Goal: Information Seeking & Learning: Learn about a topic

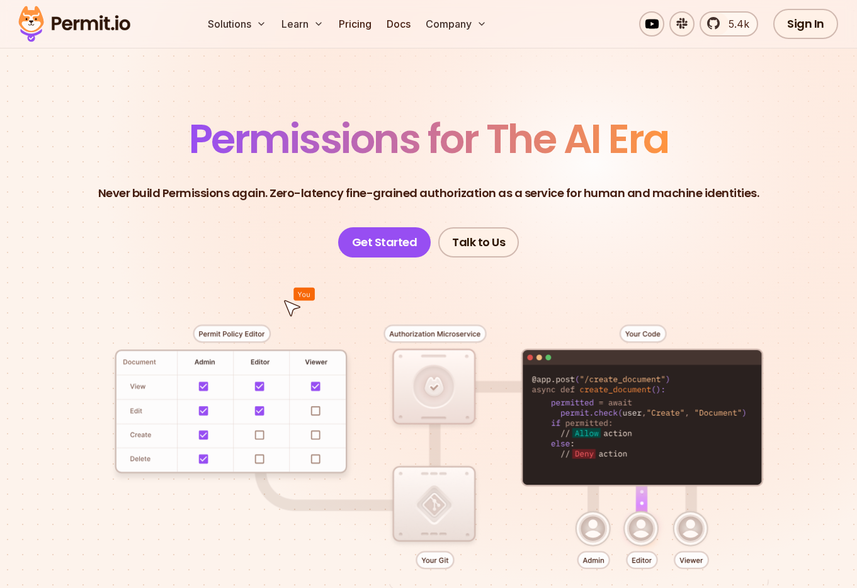
scroll to position [45, 0]
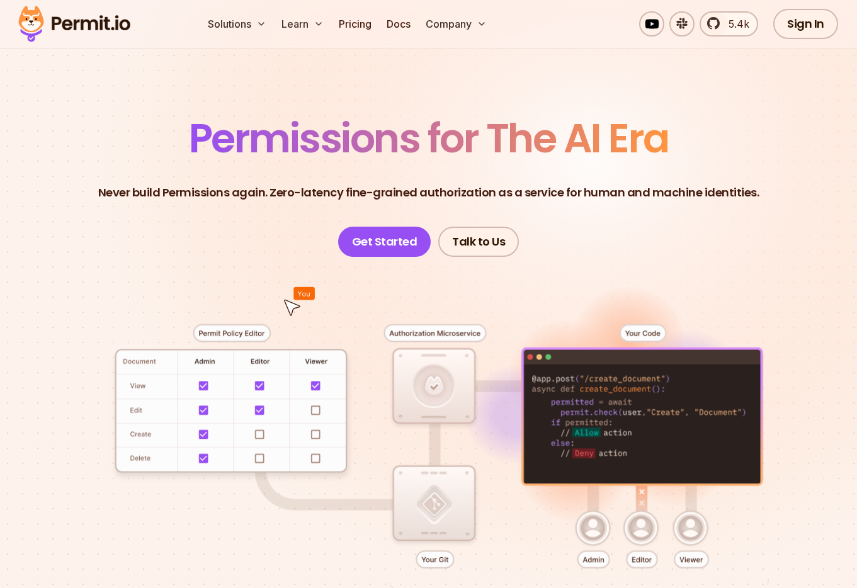
click at [545, 103] on section "Permissions for The AI Era Never build Permissions again. Zero-latency fine-gra…" at bounding box center [428, 378] width 857 height 783
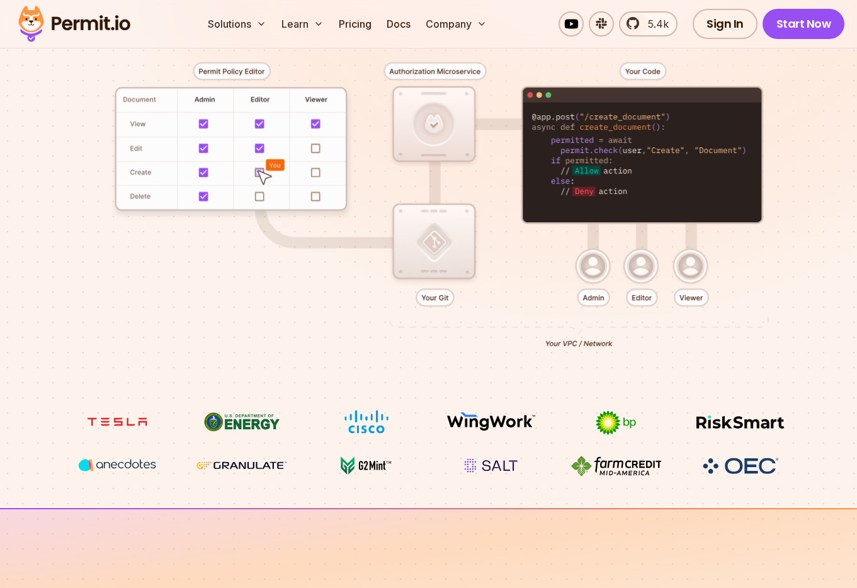
scroll to position [305, 0]
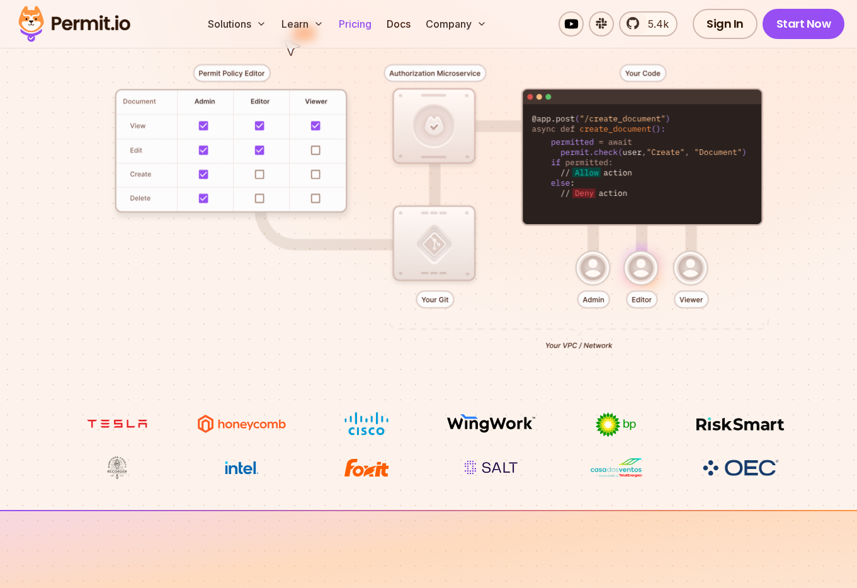
click at [357, 26] on link "Pricing" at bounding box center [355, 23] width 43 height 25
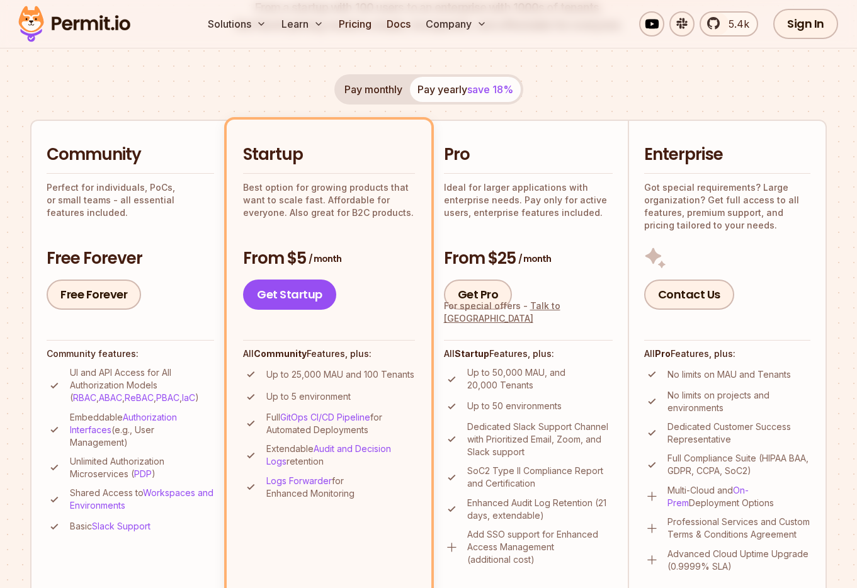
scroll to position [217, 0]
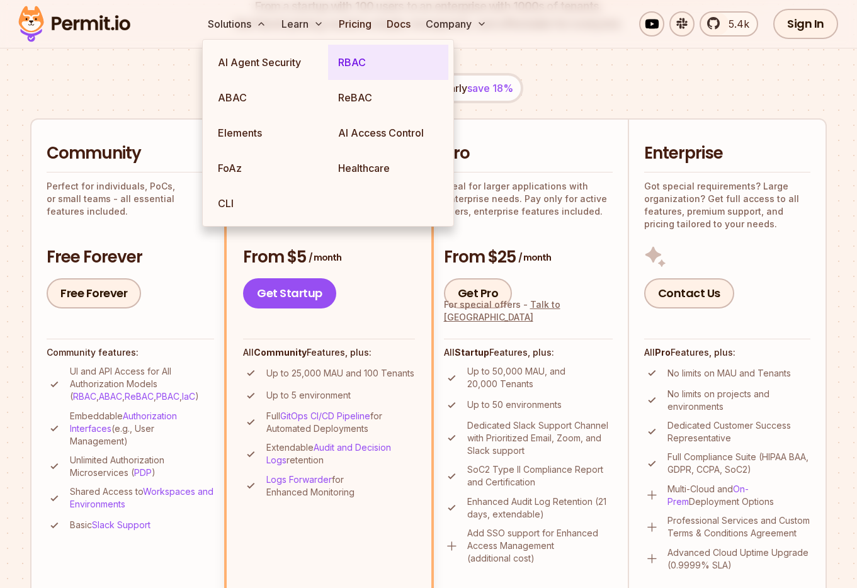
click at [358, 63] on link "RBAC" at bounding box center [388, 62] width 120 height 35
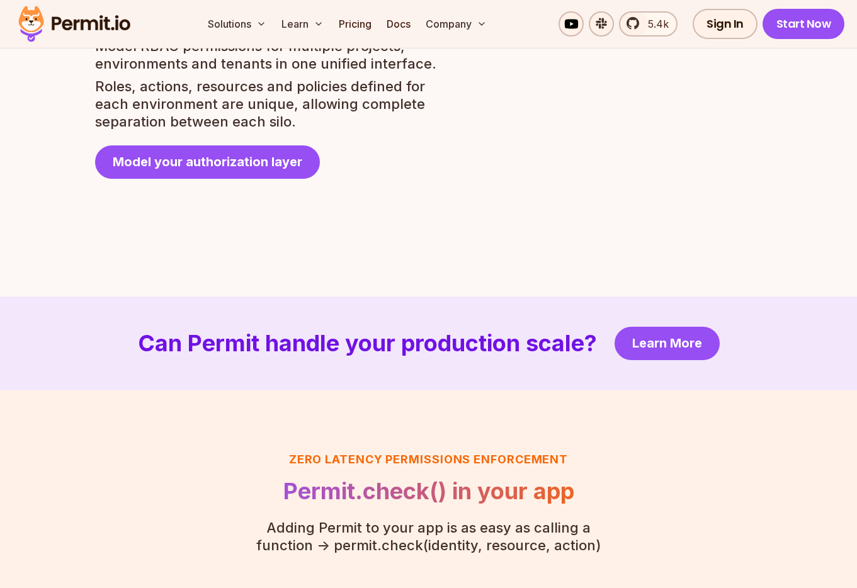
scroll to position [2458, 0]
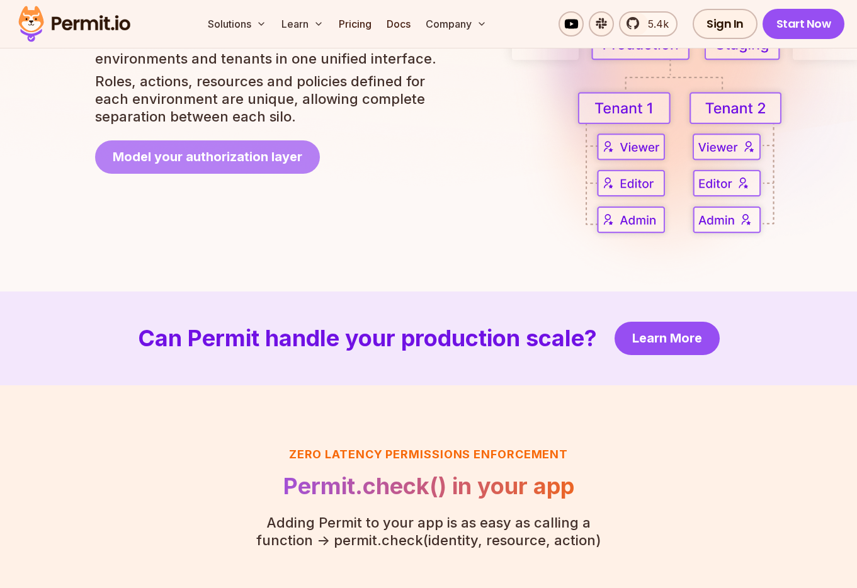
click at [263, 164] on span "Model your authorization layer" at bounding box center [208, 157] width 190 height 18
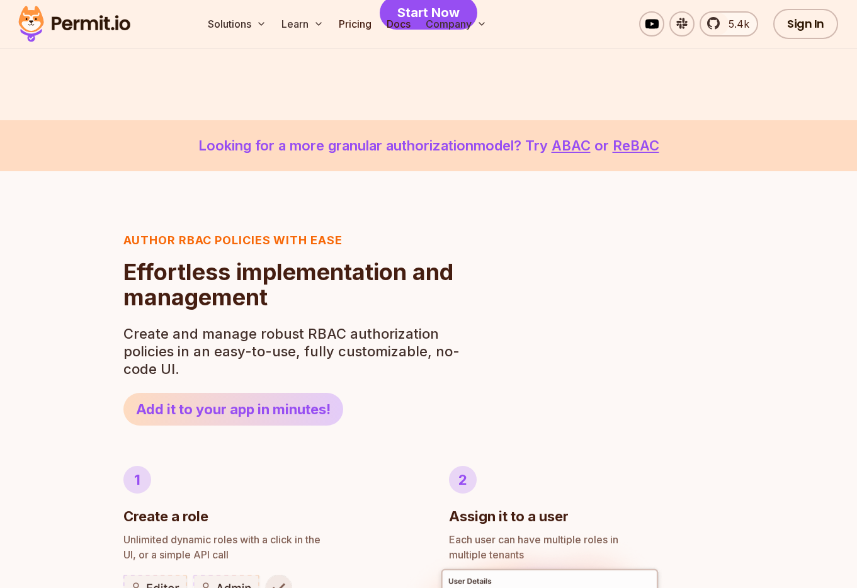
scroll to position [0, 0]
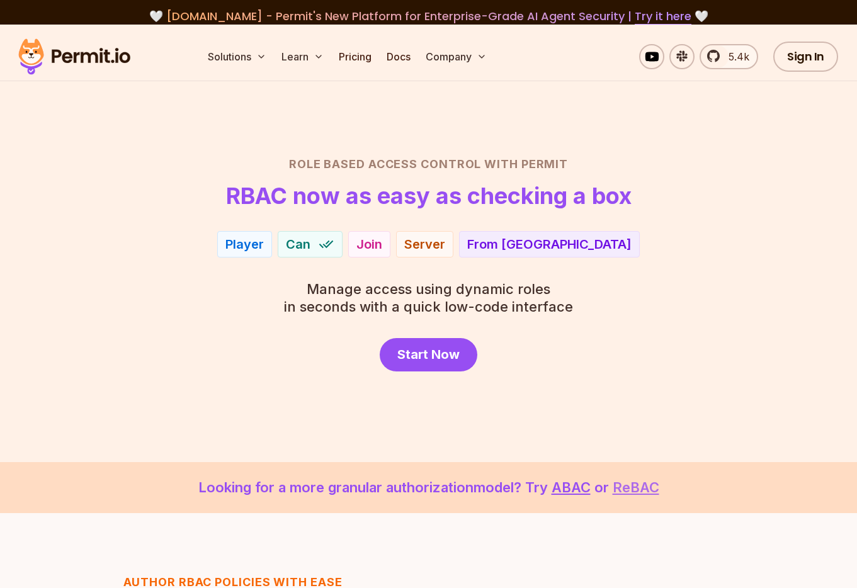
click at [645, 487] on link "ReBAC" at bounding box center [636, 487] width 47 height 16
click at [571, 491] on link "ABAC" at bounding box center [571, 487] width 39 height 16
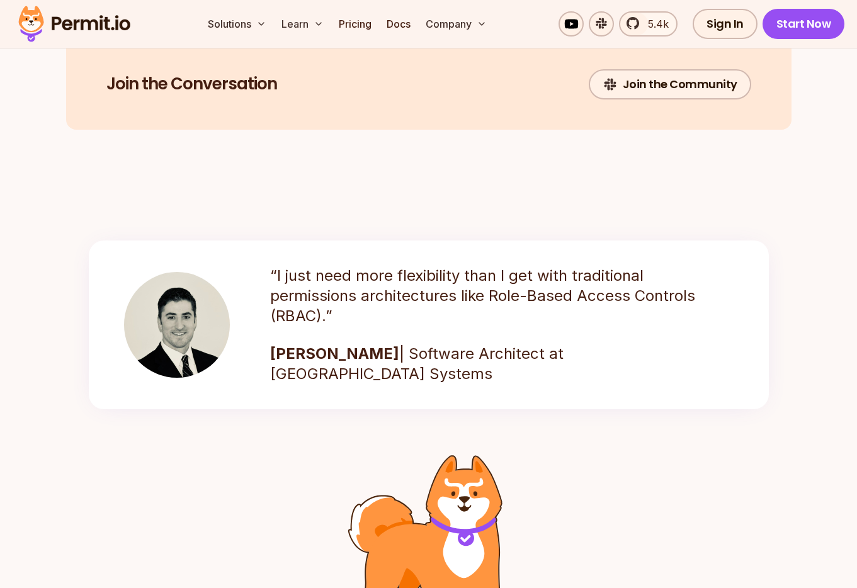
scroll to position [1510, 0]
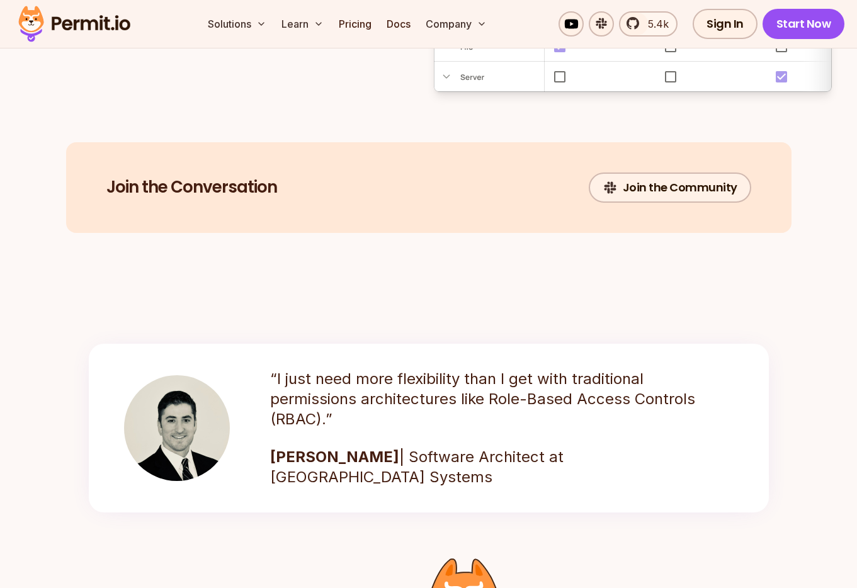
click at [53, 25] on img at bounding box center [74, 24] width 123 height 43
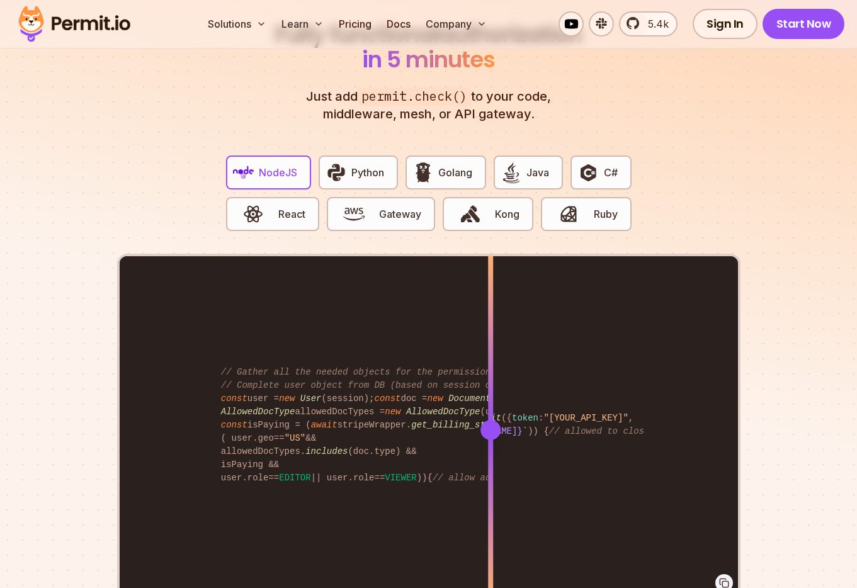
scroll to position [2482, 0]
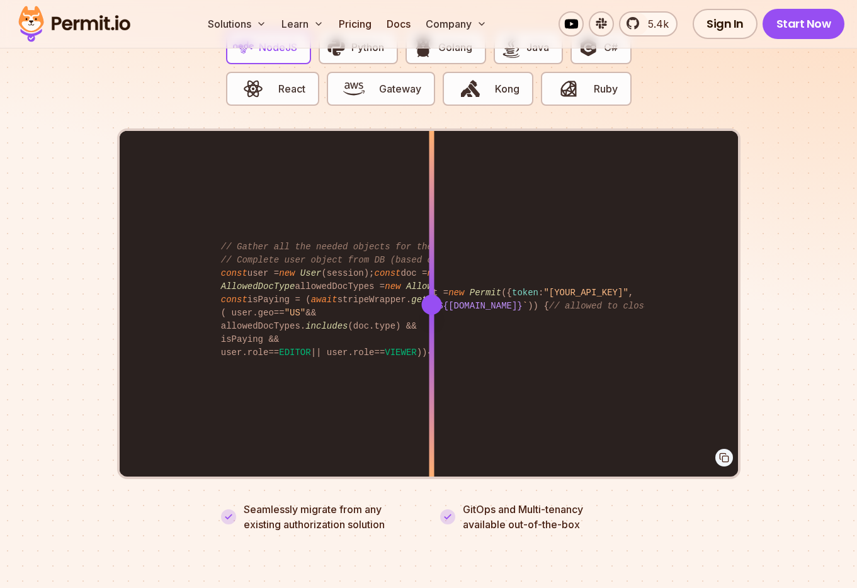
drag, startPoint x: 487, startPoint y: 289, endPoint x: 431, endPoint y: 287, distance: 56.1
click at [431, 295] on div at bounding box center [431, 305] width 20 height 20
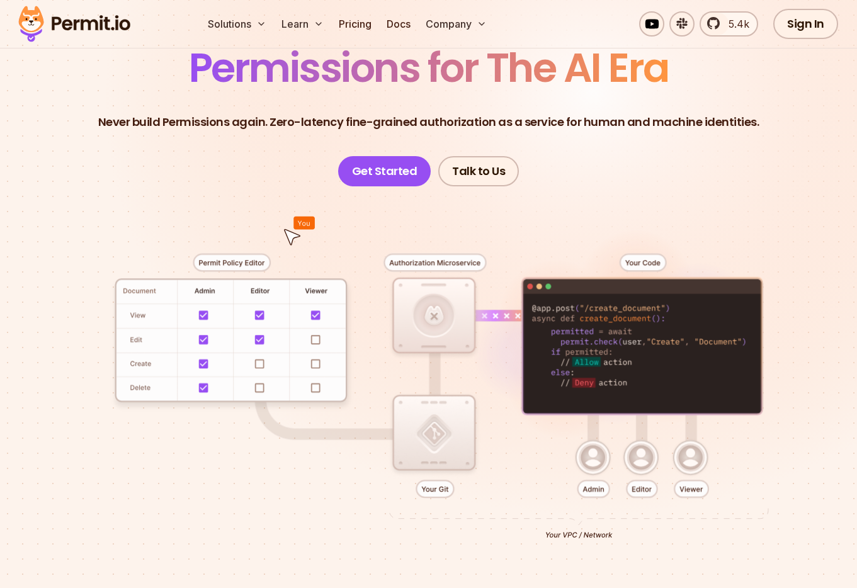
scroll to position [0, 0]
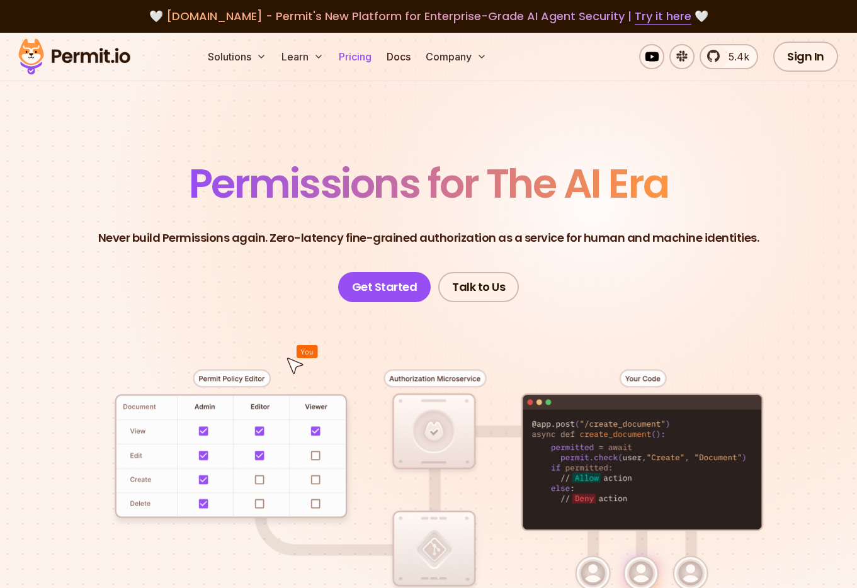
click at [359, 58] on link "Pricing" at bounding box center [355, 56] width 43 height 25
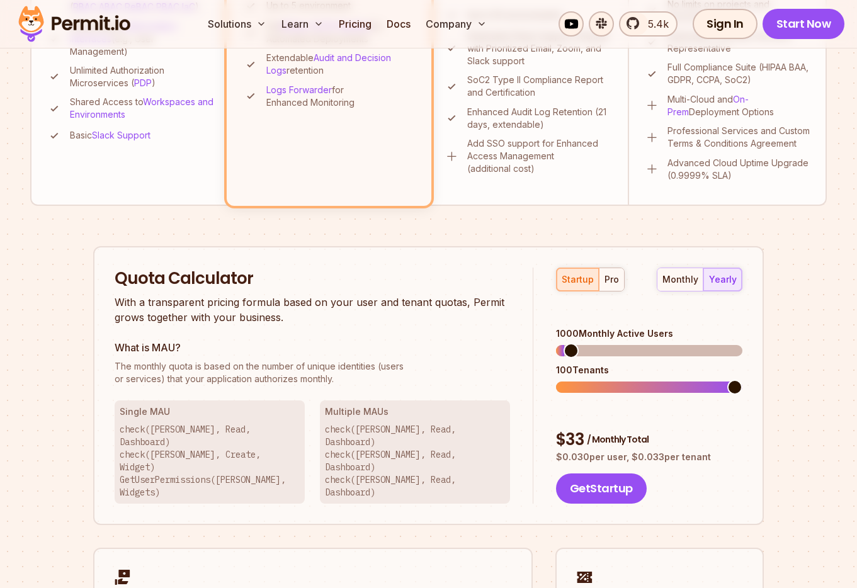
scroll to position [623, 0]
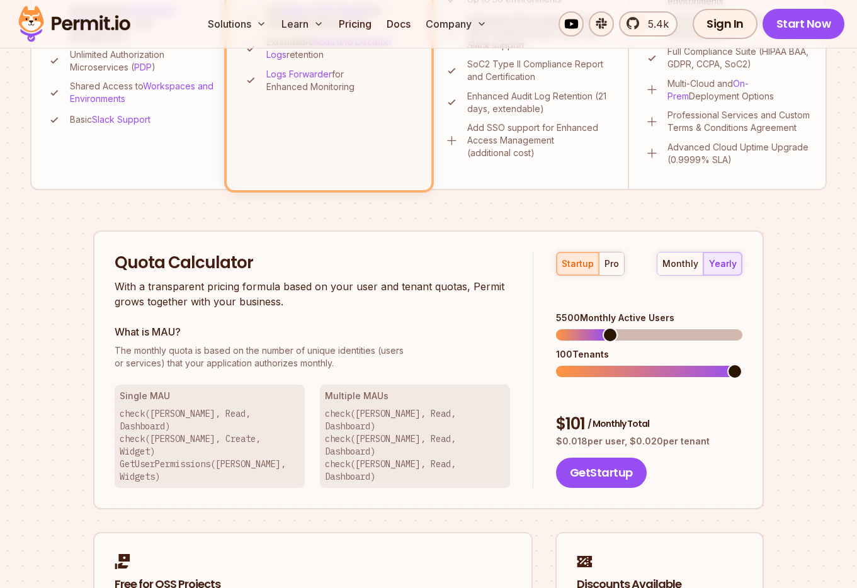
click at [606, 327] on span at bounding box center [610, 334] width 15 height 15
click at [593, 327] on span at bounding box center [596, 334] width 15 height 15
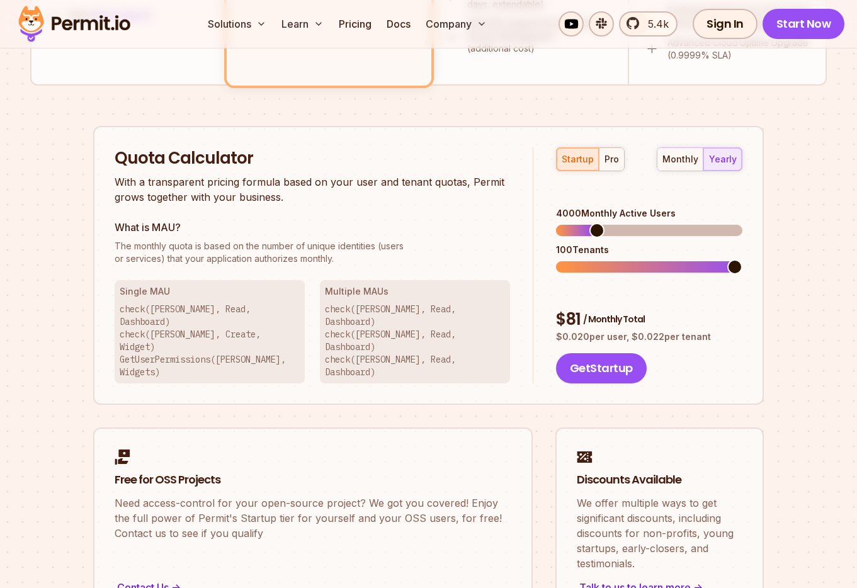
scroll to position [730, 0]
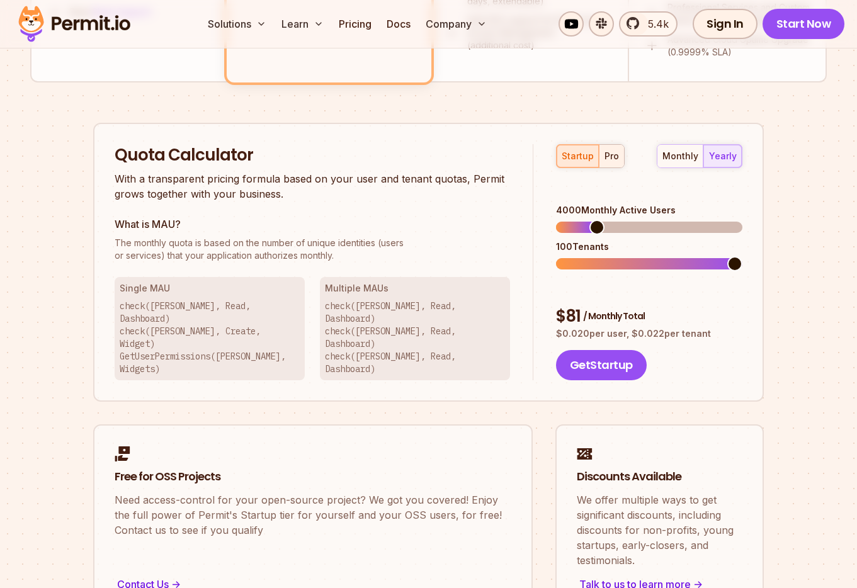
click at [621, 162] on button "pro" at bounding box center [611, 156] width 25 height 23
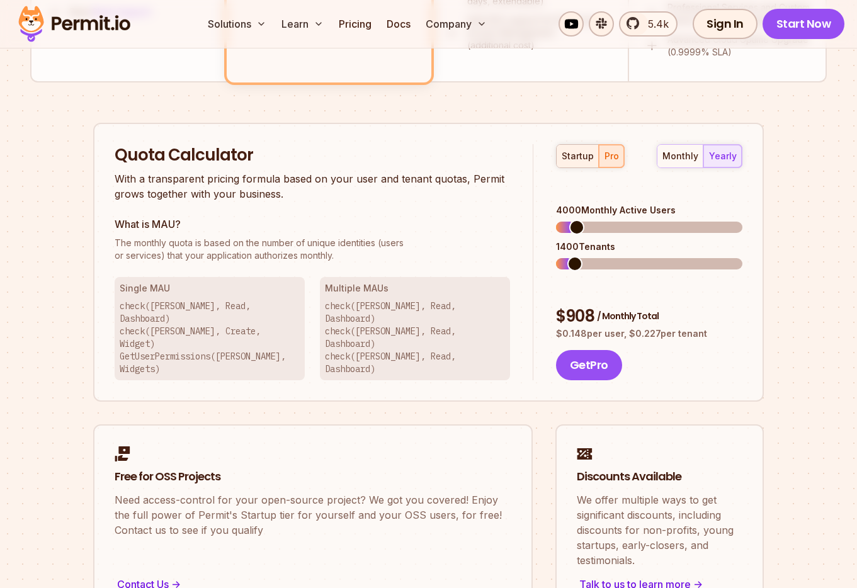
click at [572, 159] on div "startup" at bounding box center [578, 156] width 32 height 13
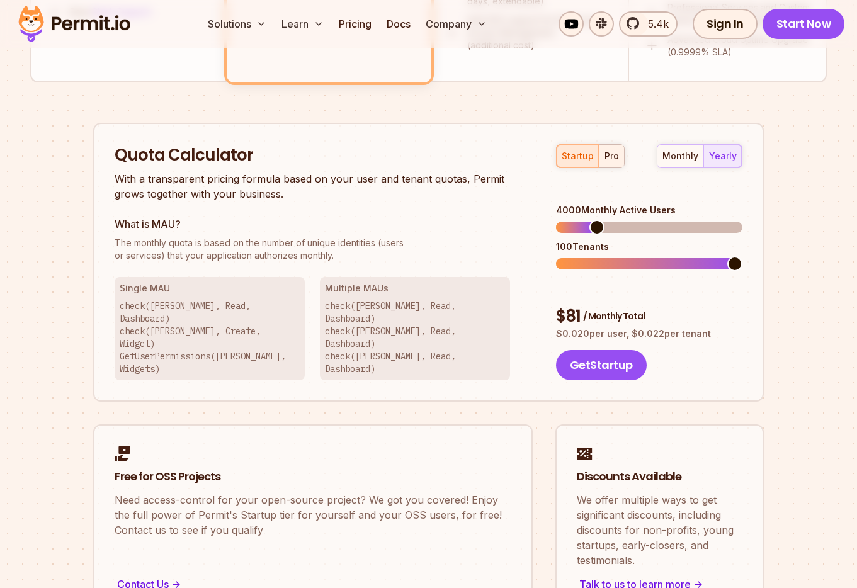
click at [606, 162] on div "pro" at bounding box center [612, 156] width 14 height 13
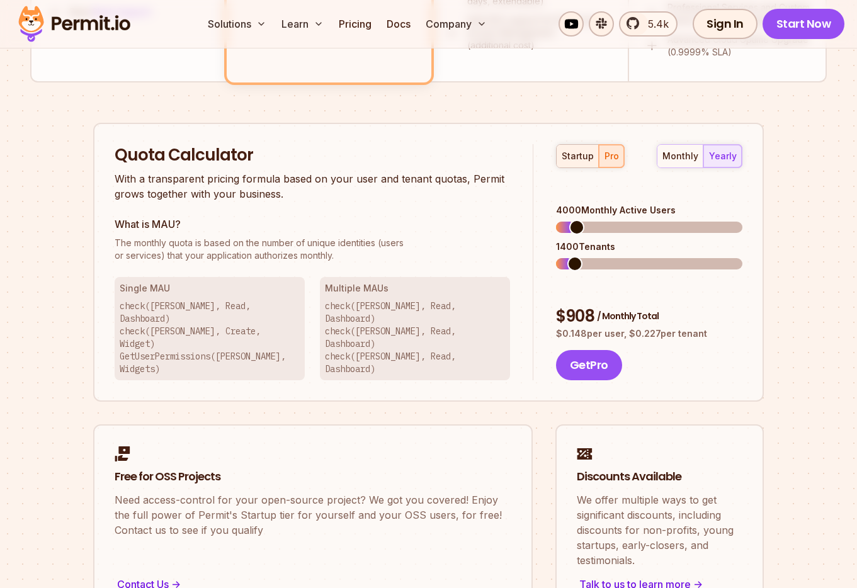
click at [575, 159] on div "startup" at bounding box center [578, 156] width 32 height 13
click at [577, 256] on span at bounding box center [582, 263] width 15 height 15
click at [611, 155] on div "pro" at bounding box center [612, 156] width 14 height 13
click at [556, 256] on span at bounding box center [563, 263] width 15 height 15
click at [578, 160] on div "startup" at bounding box center [578, 156] width 32 height 13
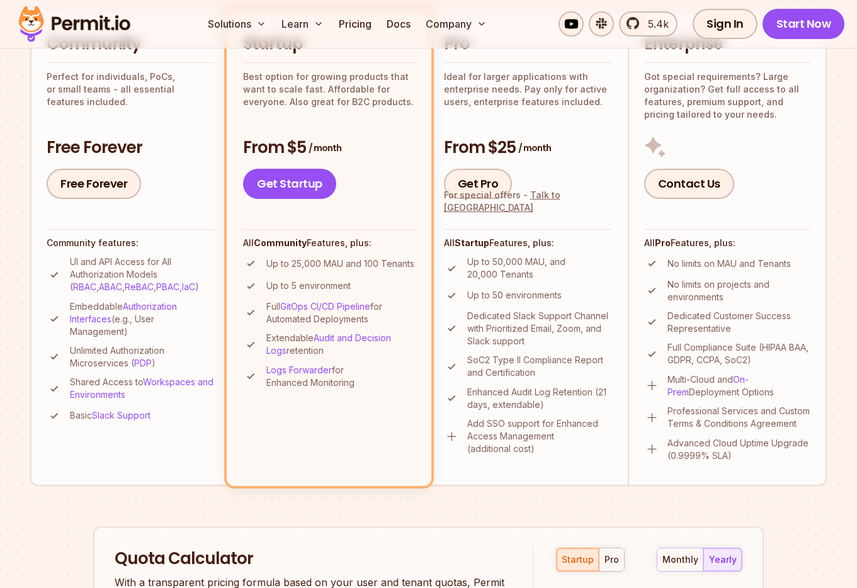
scroll to position [0, 0]
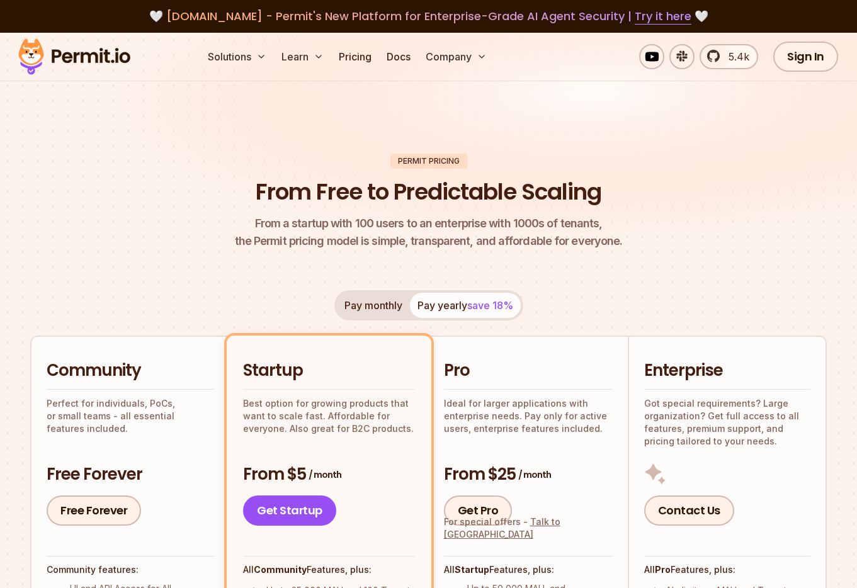
click at [494, 390] on div "Pro Ideal for larger applications with enterprise needs. Pay only for active us…" at bounding box center [528, 397] width 169 height 75
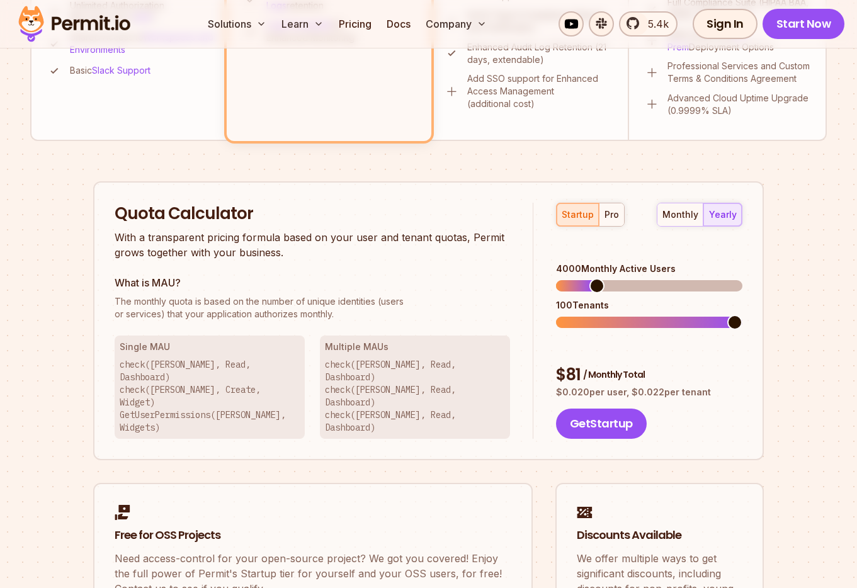
scroll to position [736, 0]
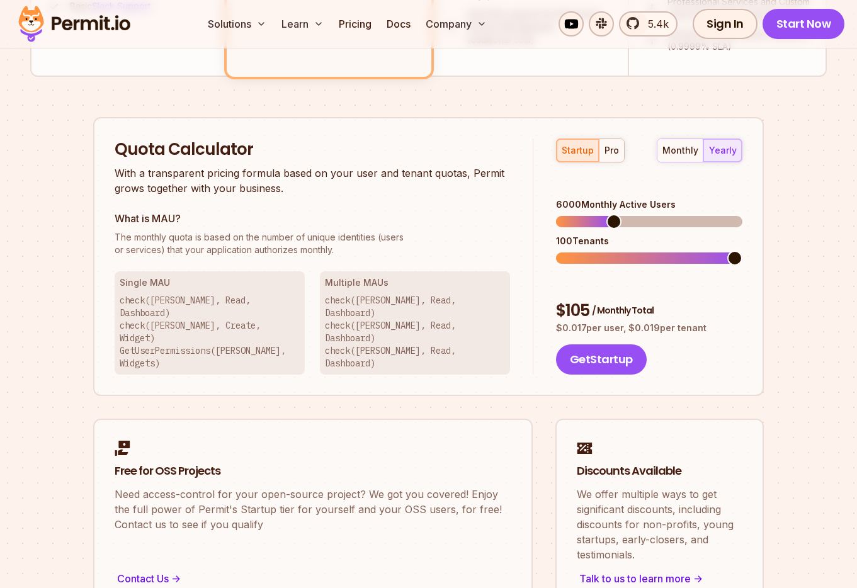
click at [611, 214] on span at bounding box center [613, 221] width 15 height 15
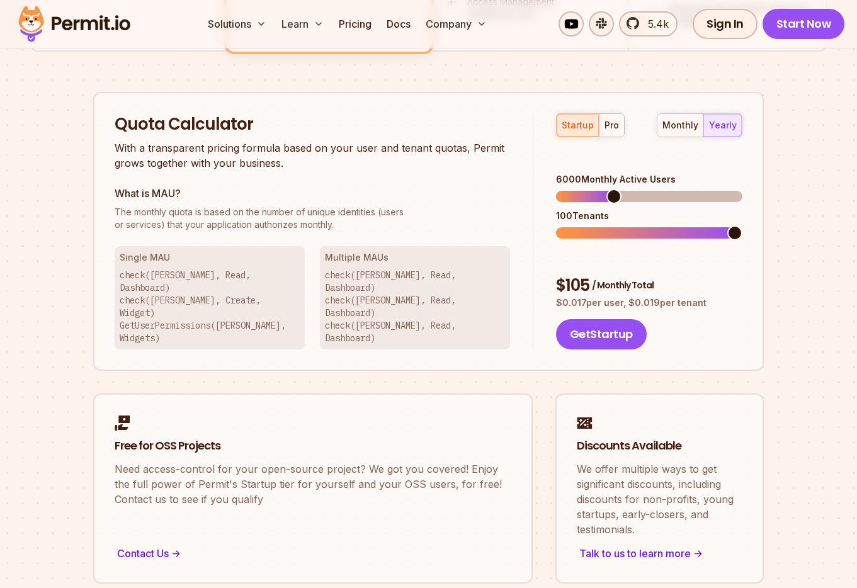
scroll to position [0, 0]
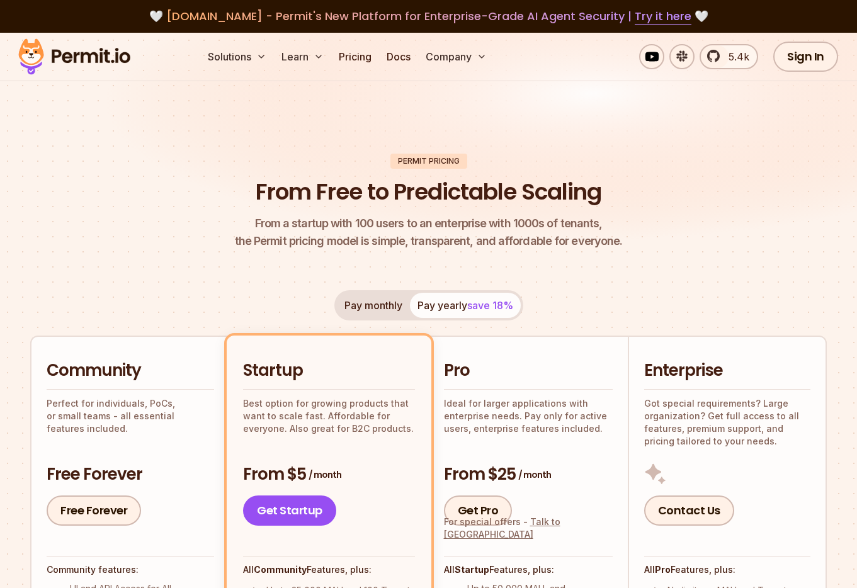
click at [161, 183] on header "Permit Pricing From Free to Predictable Scaling From a startup with 100 users t…" at bounding box center [428, 202] width 797 height 97
